Goal: Transaction & Acquisition: Subscribe to service/newsletter

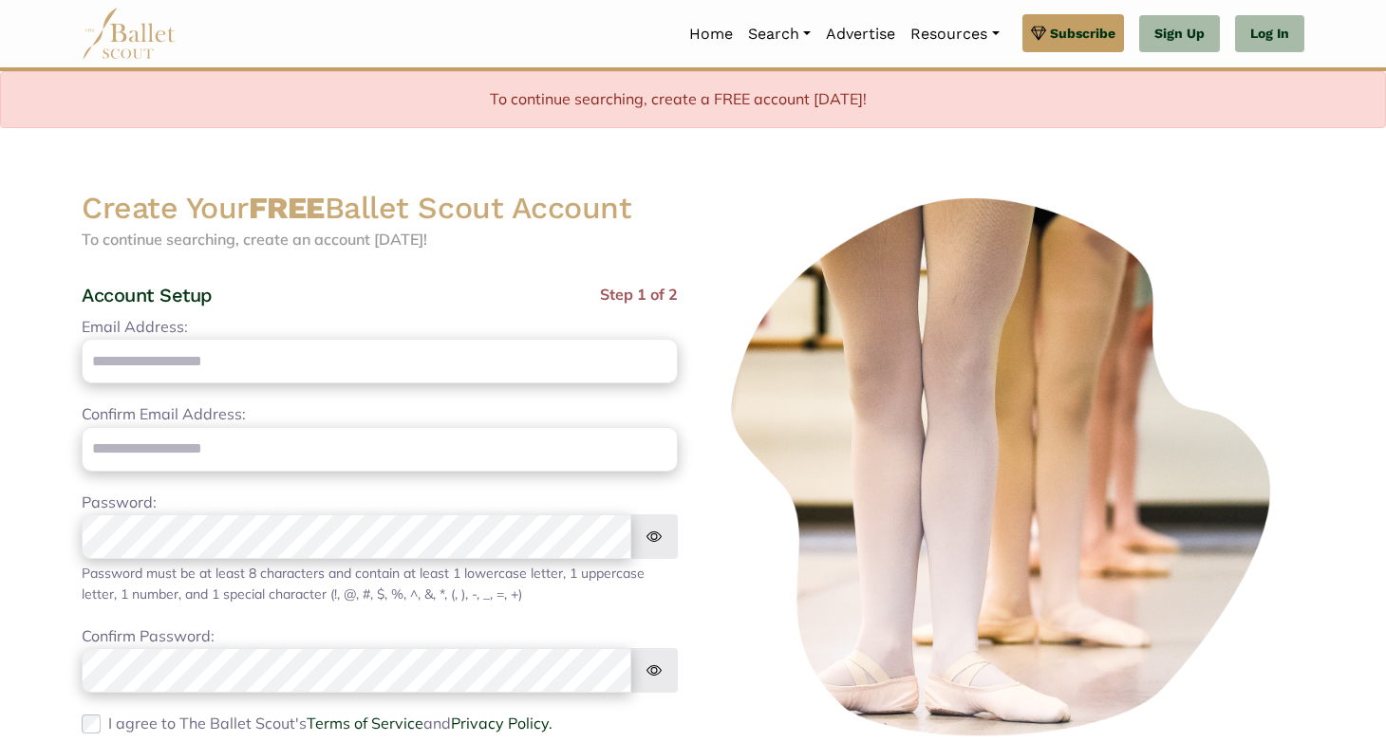
scroll to position [327, 0]
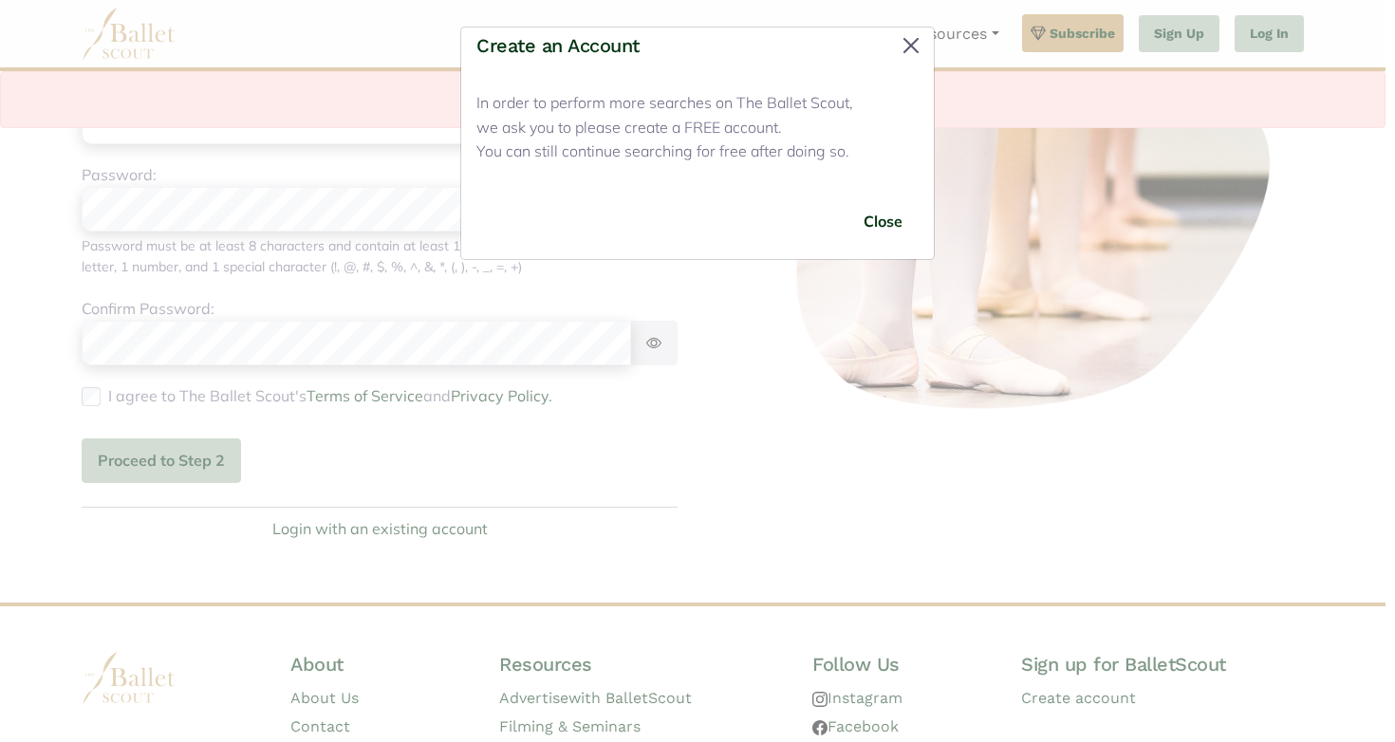
click at [912, 46] on button "Close" at bounding box center [911, 45] width 30 height 30
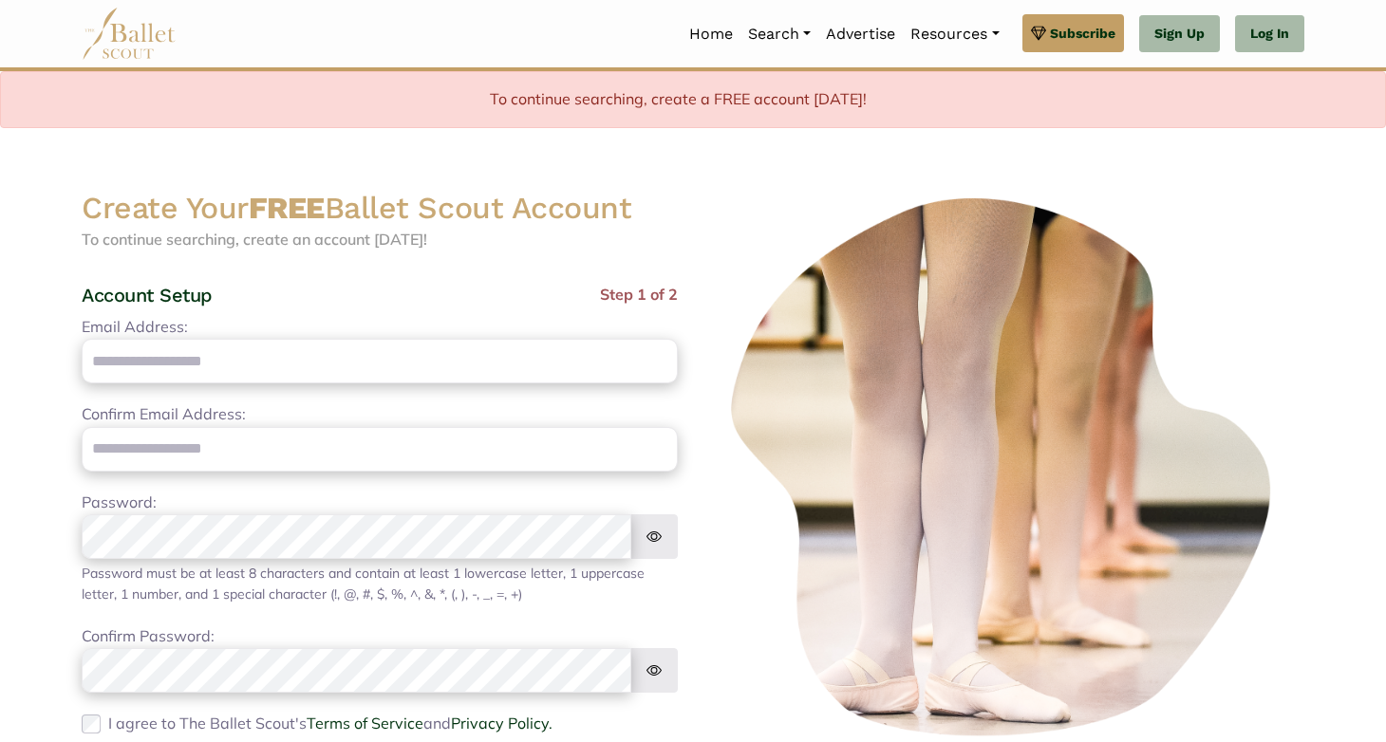
scroll to position [0, 0]
click at [1277, 28] on link "Log In" at bounding box center [1269, 34] width 69 height 38
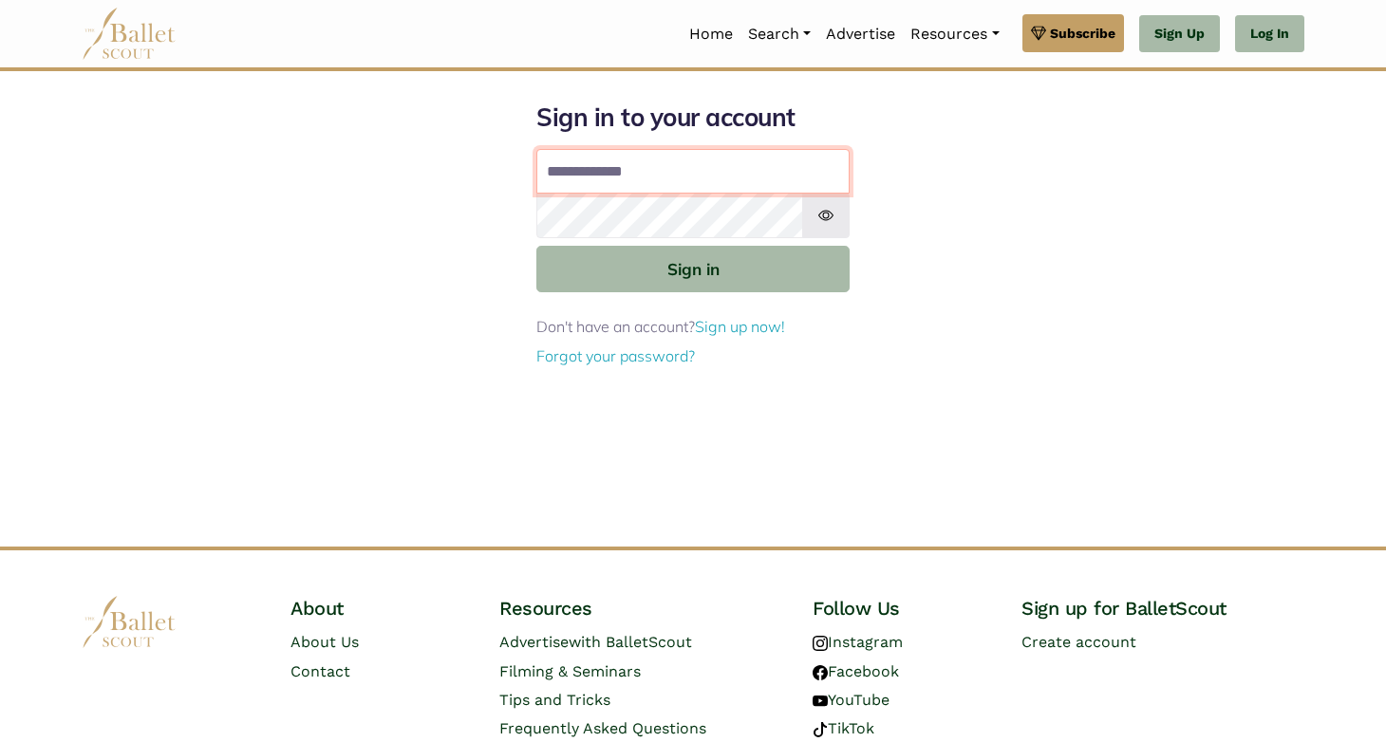
type input "**********"
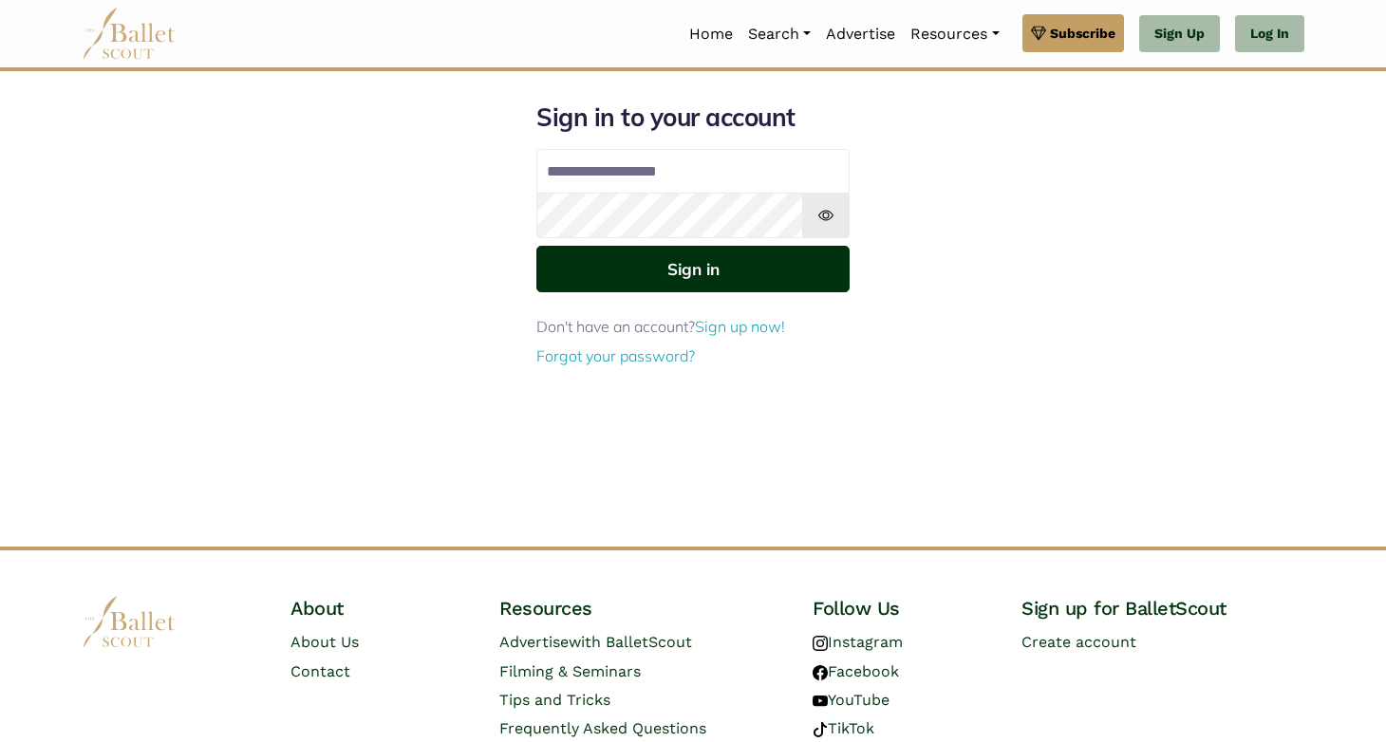
click at [681, 259] on button "Sign in" at bounding box center [692, 269] width 313 height 47
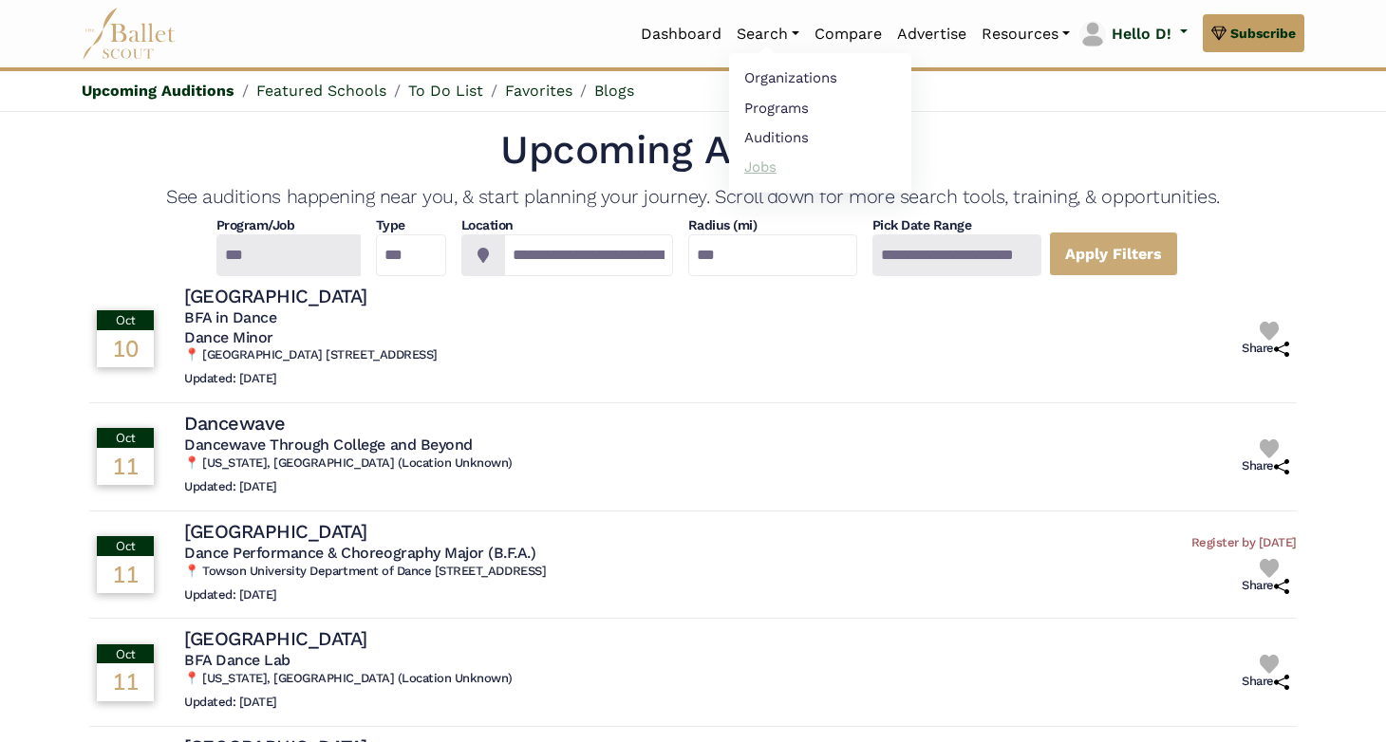
click at [760, 160] on link "Jobs" at bounding box center [820, 166] width 182 height 29
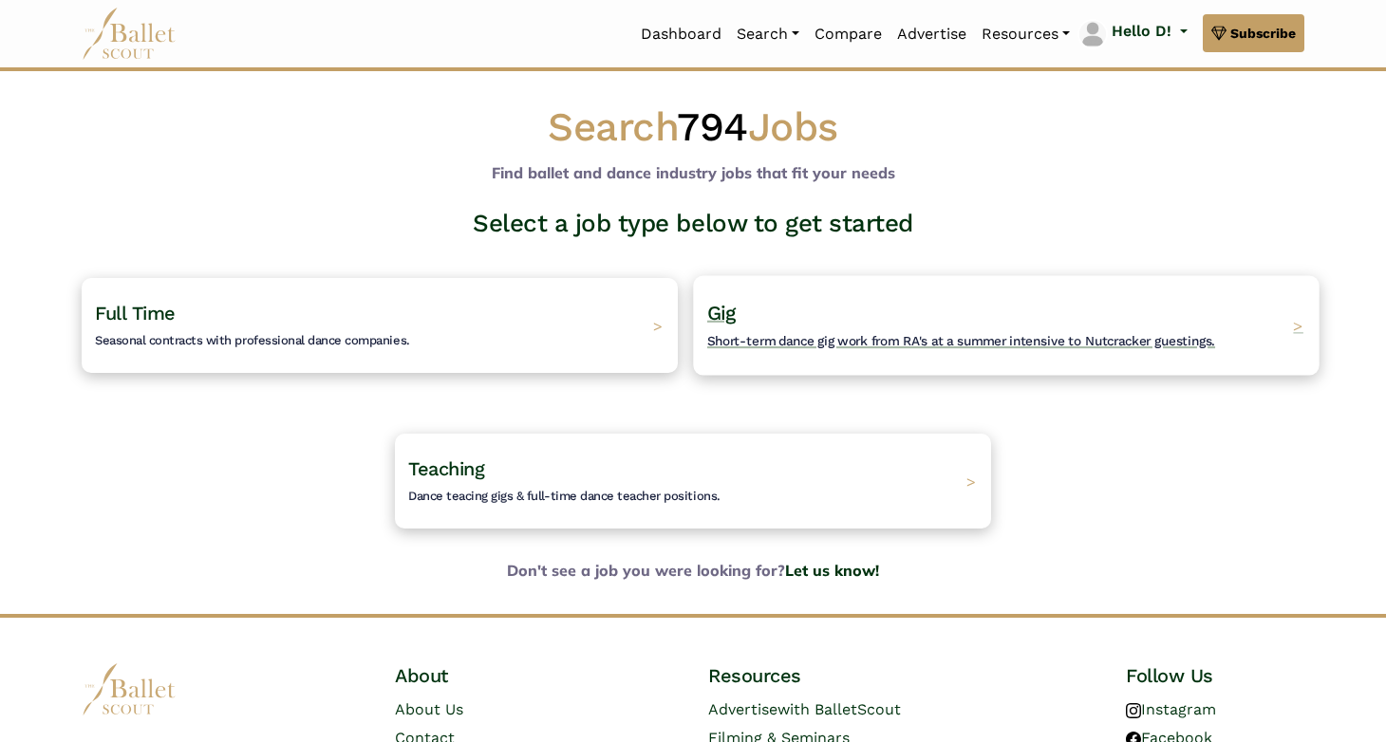
click at [770, 345] on span "Short-term dance gig work from RA's at a summer intensive to Nutcracker guestin…" at bounding box center [961, 340] width 508 height 15
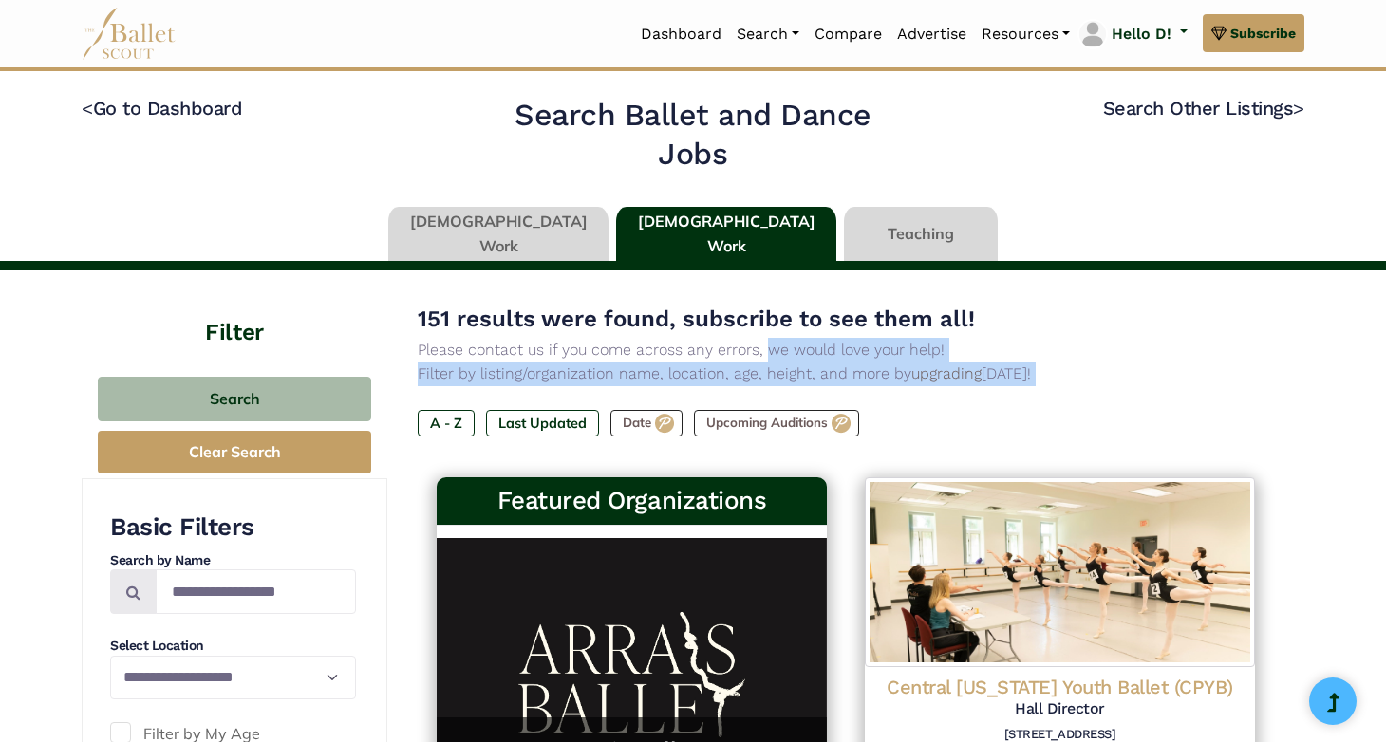
drag, startPoint x: 0, startPoint y: 0, endPoint x: 1074, endPoint y: 399, distance: 1146.0
click at [1074, 399] on div "151 results were found, subscribe to see them all! Please contact us if you com…" at bounding box center [846, 384] width 856 height 167
click at [568, 421] on label "Last Updated" at bounding box center [542, 423] width 113 height 27
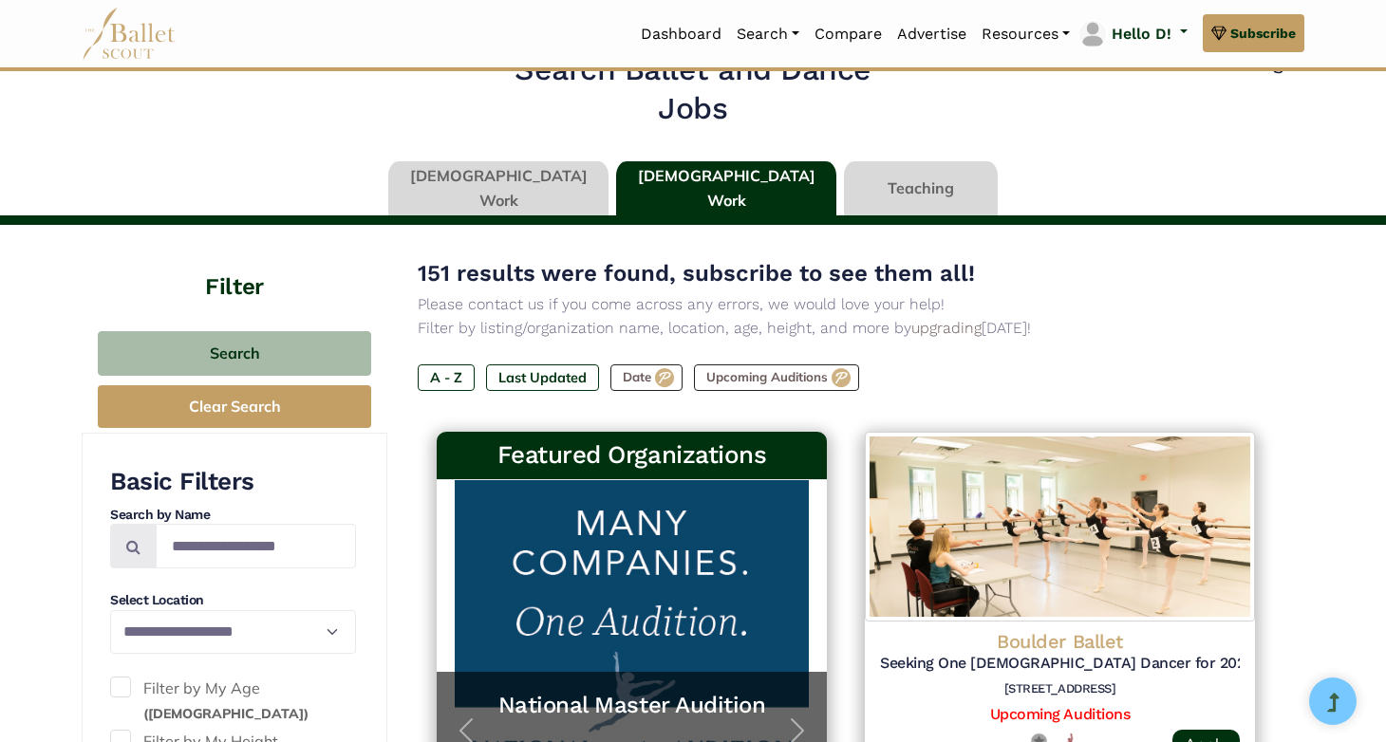
scroll to position [12, 0]
